Goal: Obtain resource: Download file/media

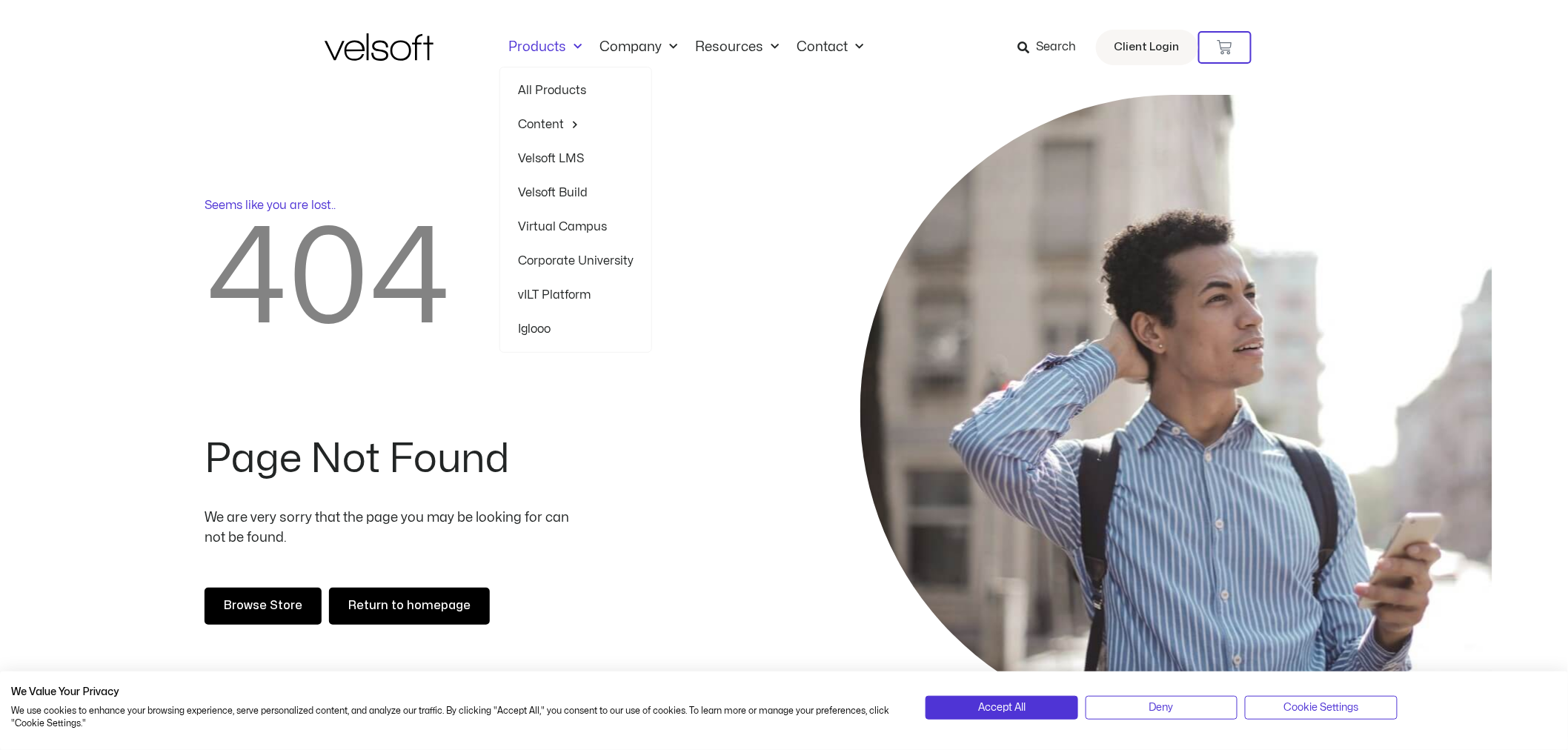
click at [544, 44] on link "Products" at bounding box center [545, 48] width 92 height 17
click at [541, 48] on link "Products" at bounding box center [545, 48] width 92 height 17
click at [540, 92] on link "All Products" at bounding box center [575, 90] width 115 height 34
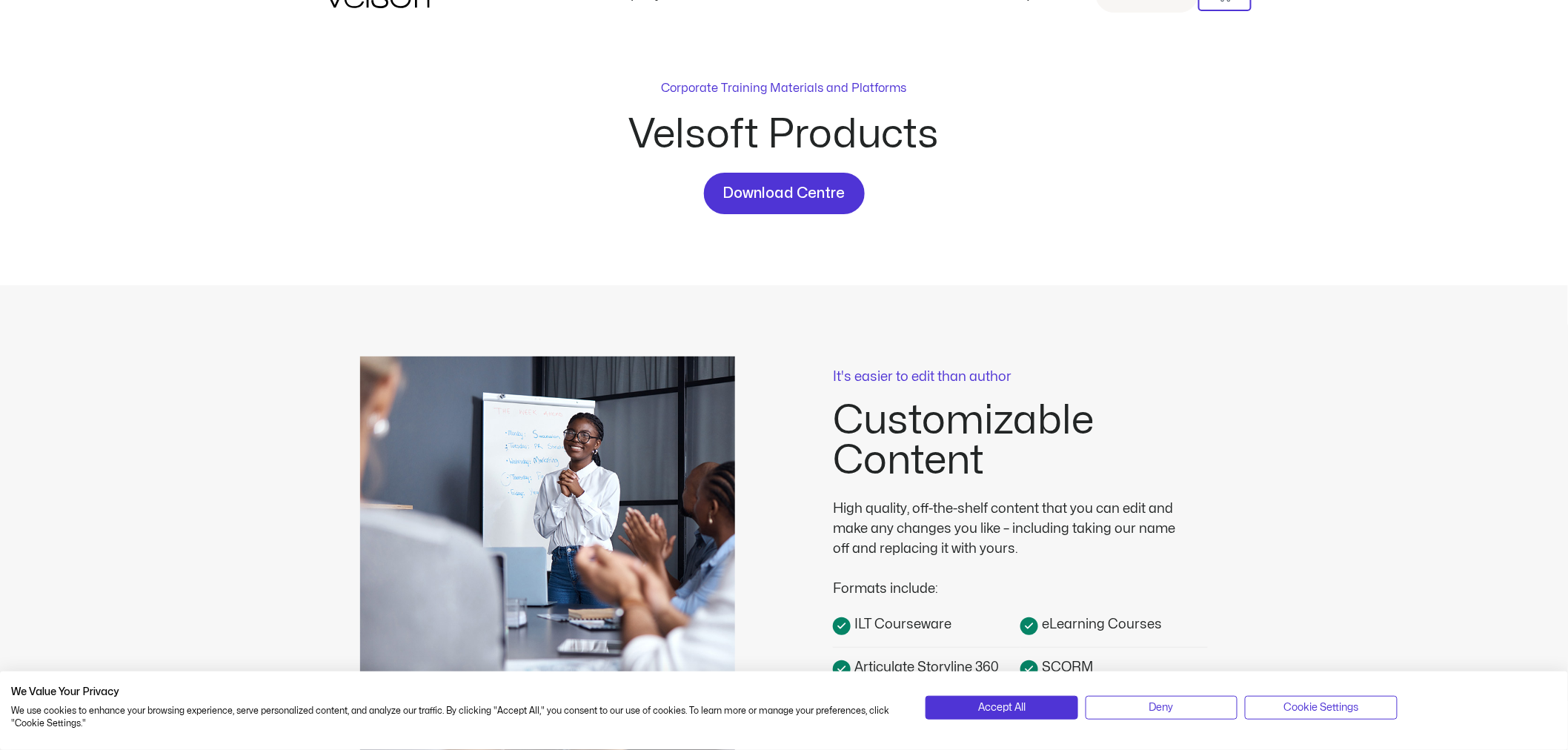
scroll to position [82, 0]
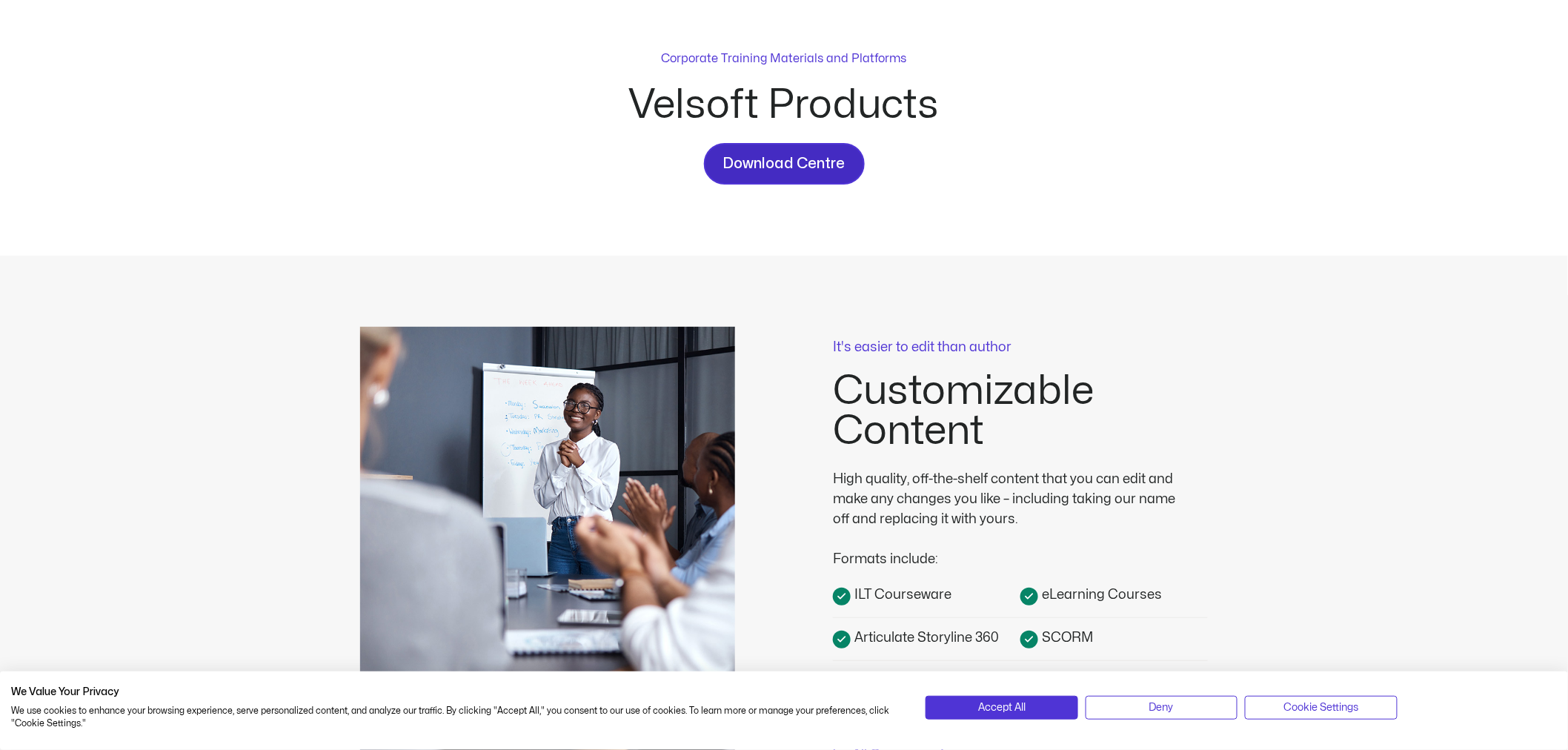
click at [757, 165] on span "Download Centre" at bounding box center [784, 164] width 122 height 24
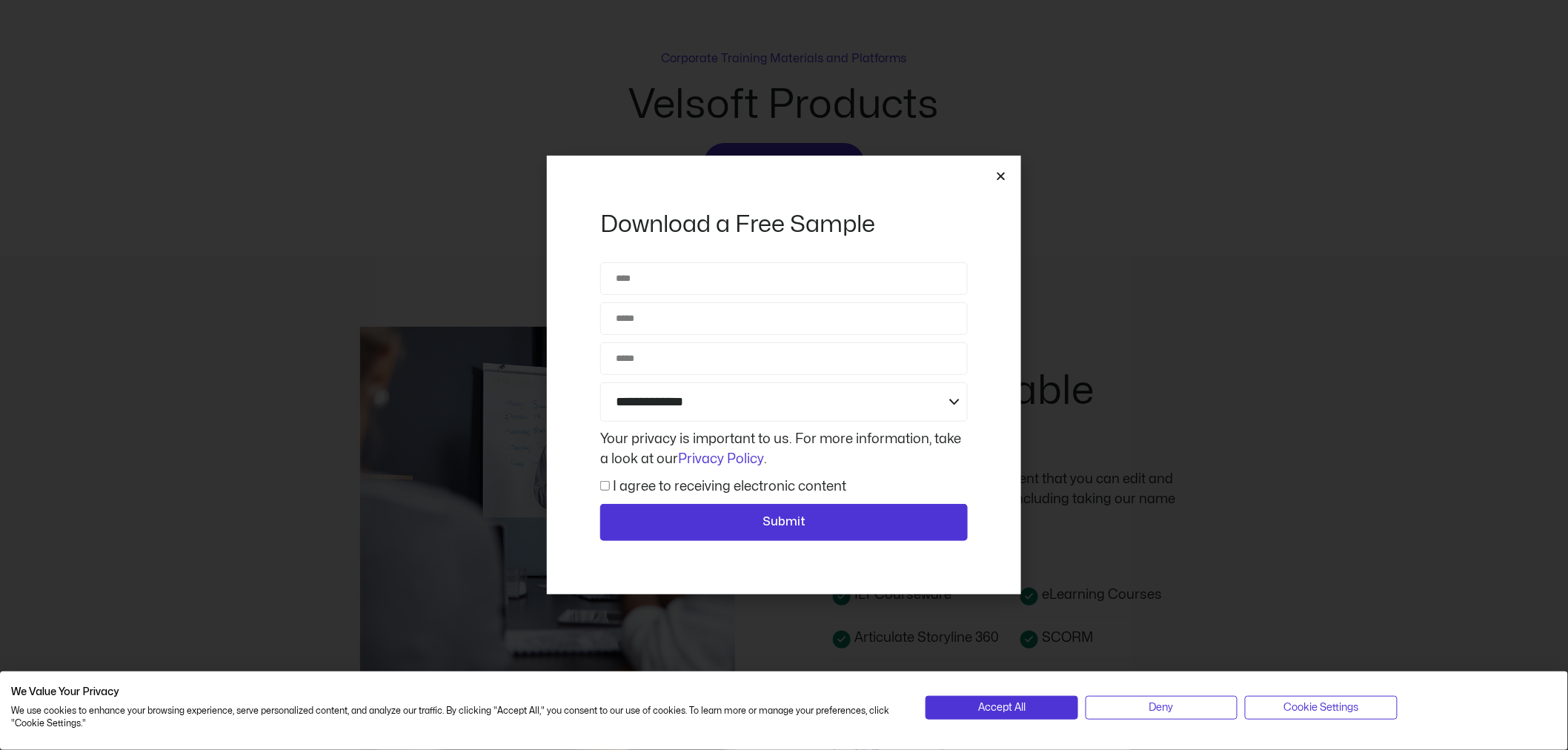
click at [997, 179] on icon "Close" at bounding box center [1000, 176] width 11 height 11
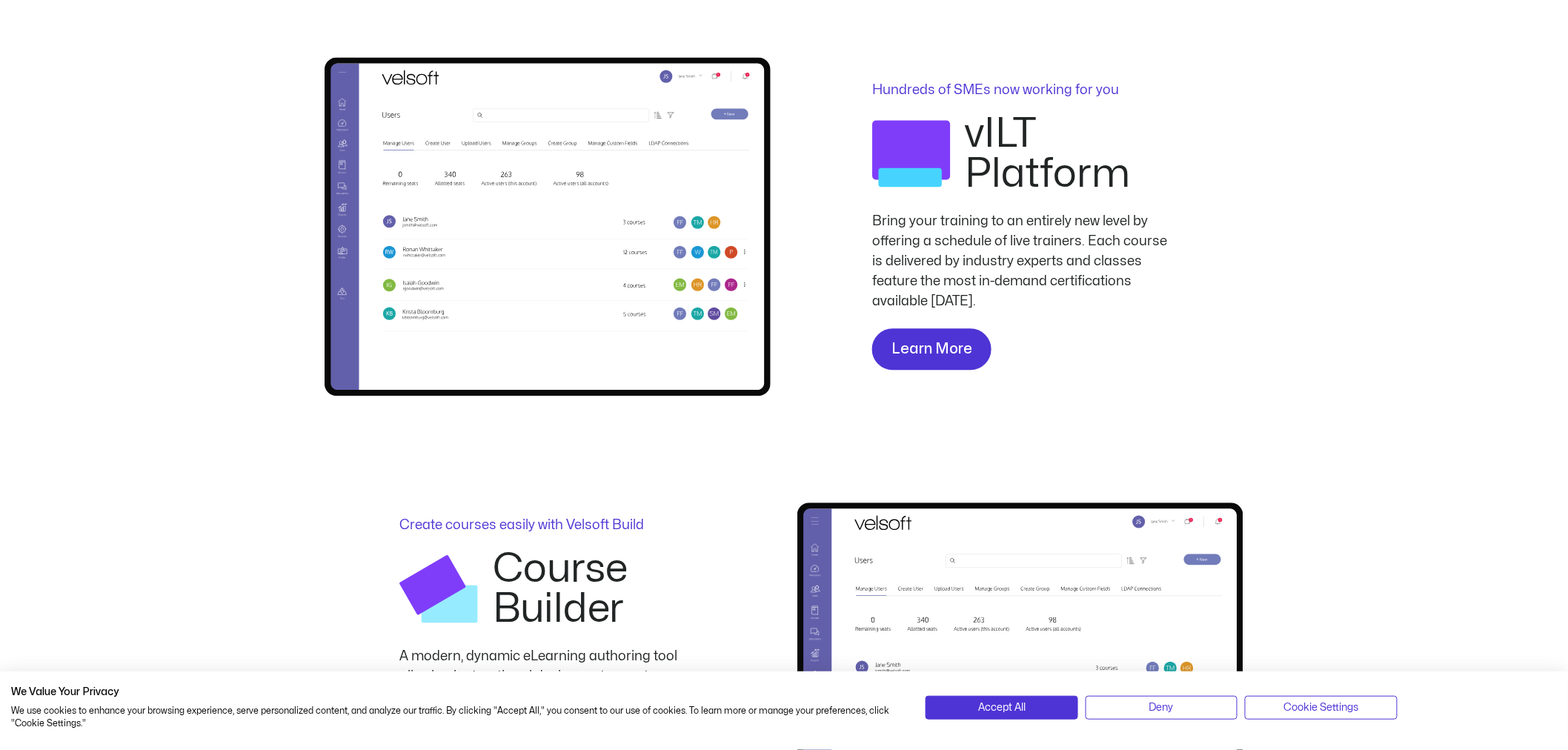
scroll to position [1152, 0]
